Goal: Information Seeking & Learning: Learn about a topic

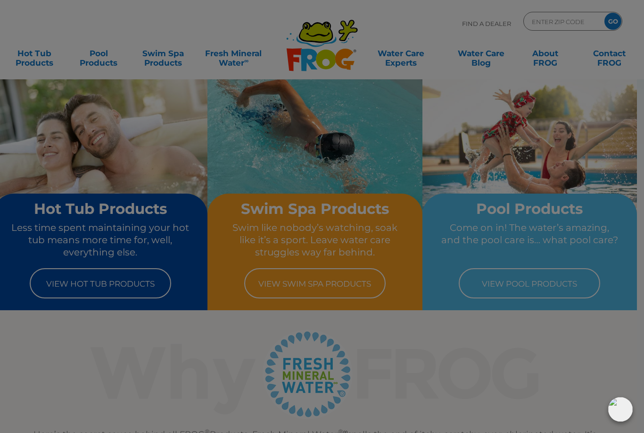
click at [531, 22] on input "ENTER ZIP CODE" at bounding box center [563, 22] width 64 height 14
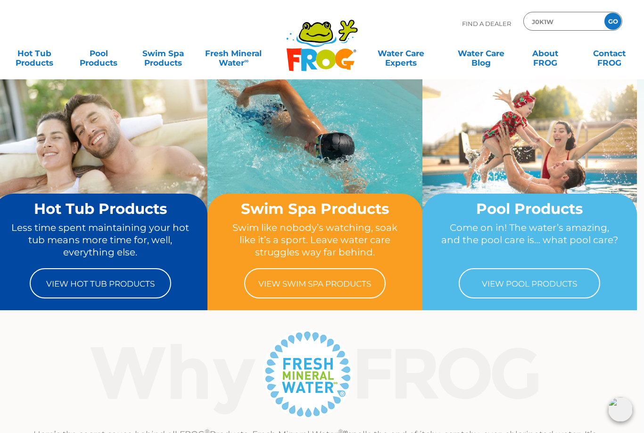
type input "J0K1W"
click at [605, 23] on input "GO" at bounding box center [613, 21] width 17 height 17
click at [32, 61] on link "Hot Tub Products" at bounding box center [34, 53] width 50 height 19
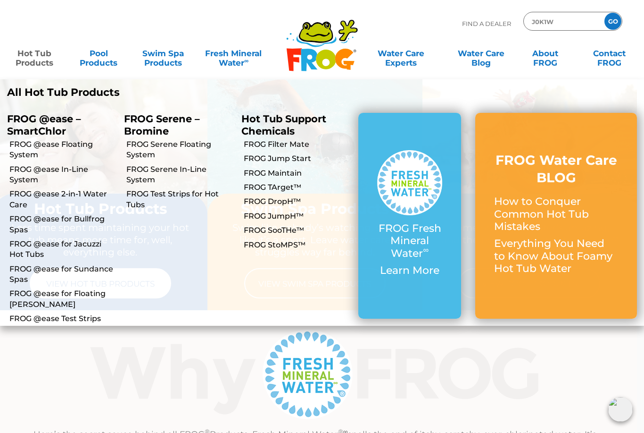
click at [171, 298] on link "View Hot Tub Products" at bounding box center [101, 283] width 142 height 30
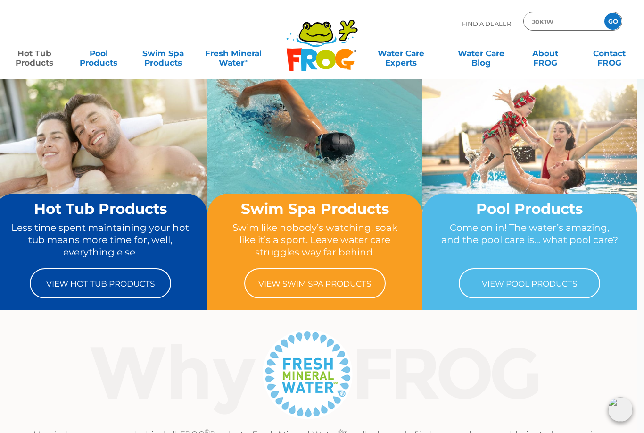
click at [33, 58] on link "Hot Tub Products" at bounding box center [34, 53] width 50 height 19
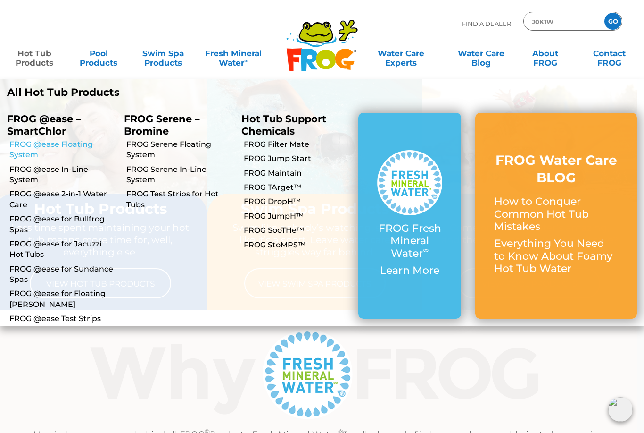
click at [33, 150] on link "FROG @ease Floating System" at bounding box center [63, 149] width 108 height 21
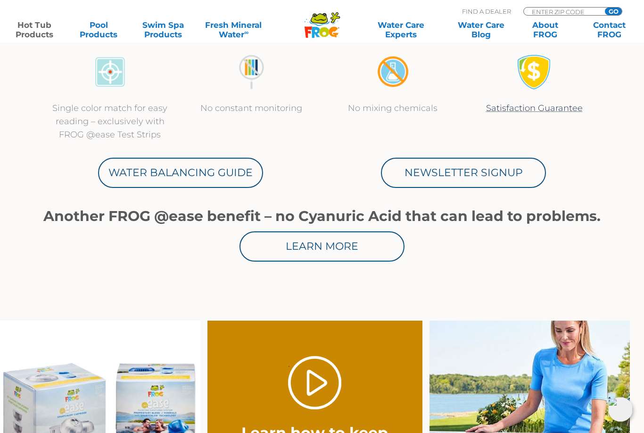
scroll to position [444, 0]
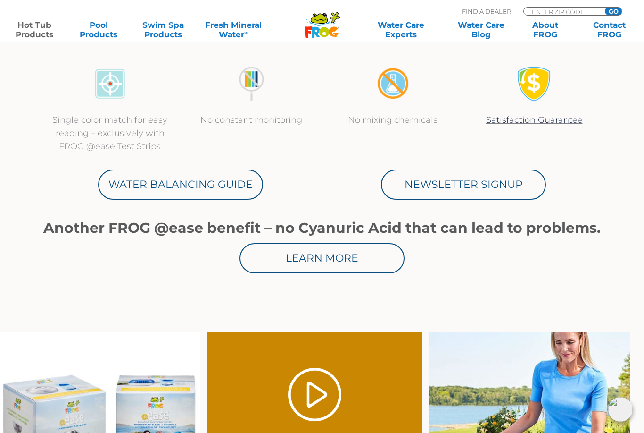
click at [311, 16] on p "Shock only once a month" at bounding box center [251, 9] width 123 height 13
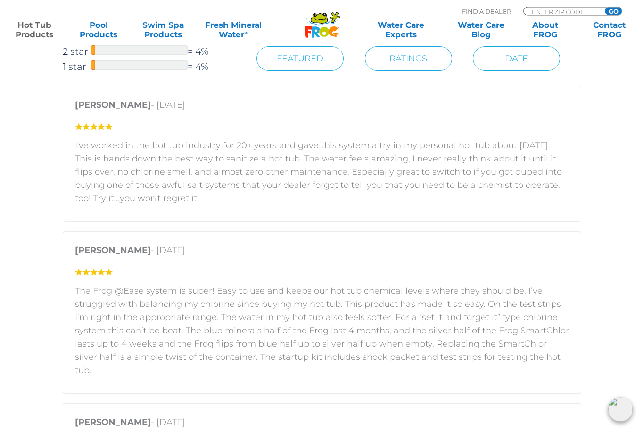
scroll to position [1452, 0]
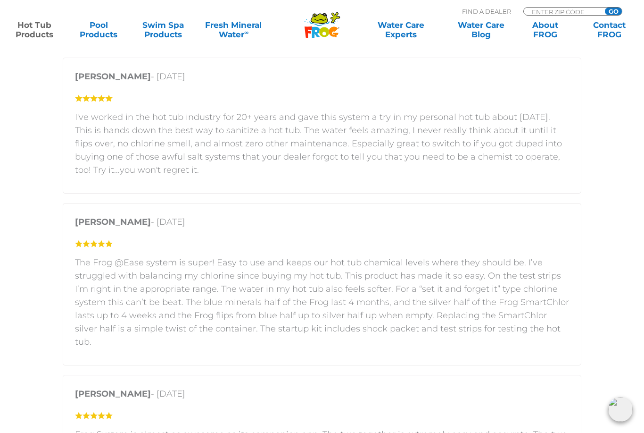
scroll to position [1482, 0]
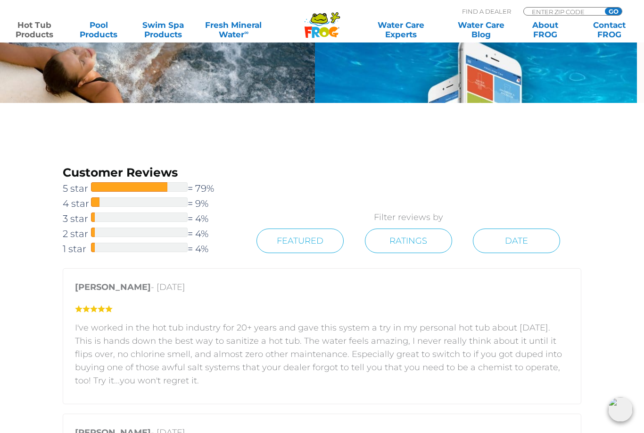
scroll to position [1257, 0]
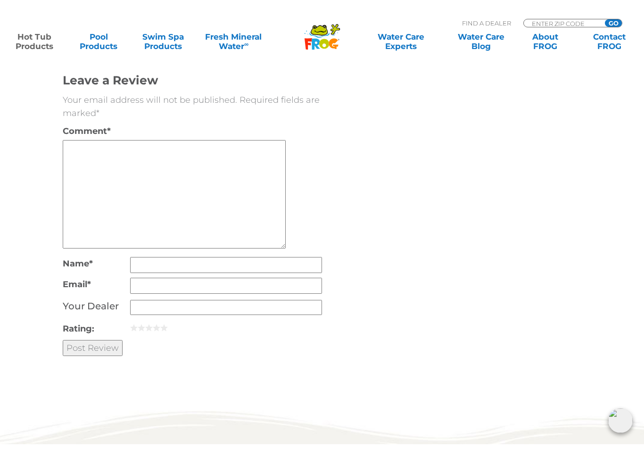
scroll to position [11, 0]
